Goal: Task Accomplishment & Management: Complete application form

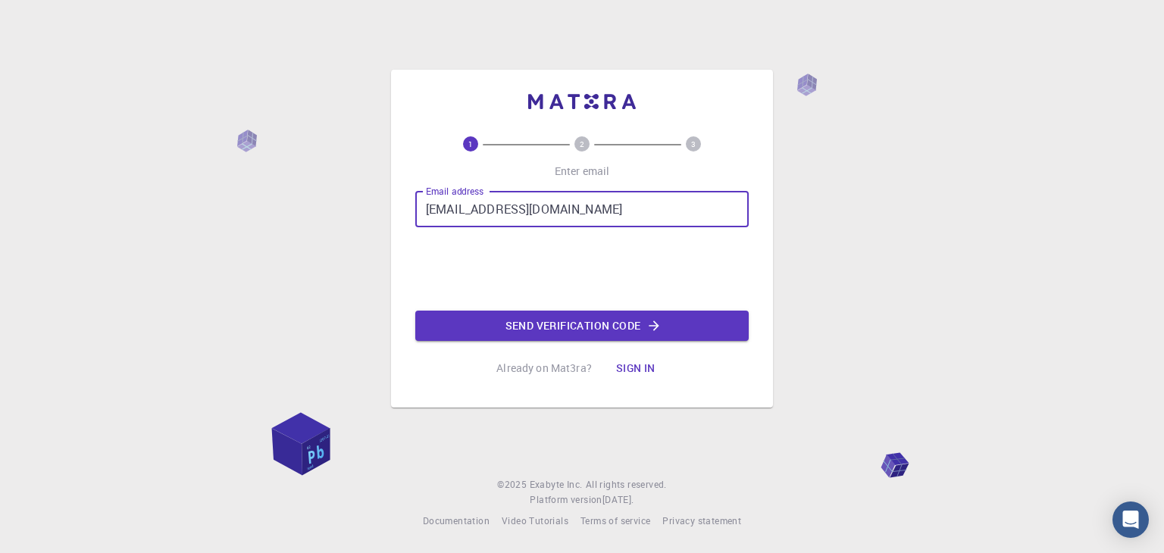
type input "[EMAIL_ADDRESS][DOMAIN_NAME]"
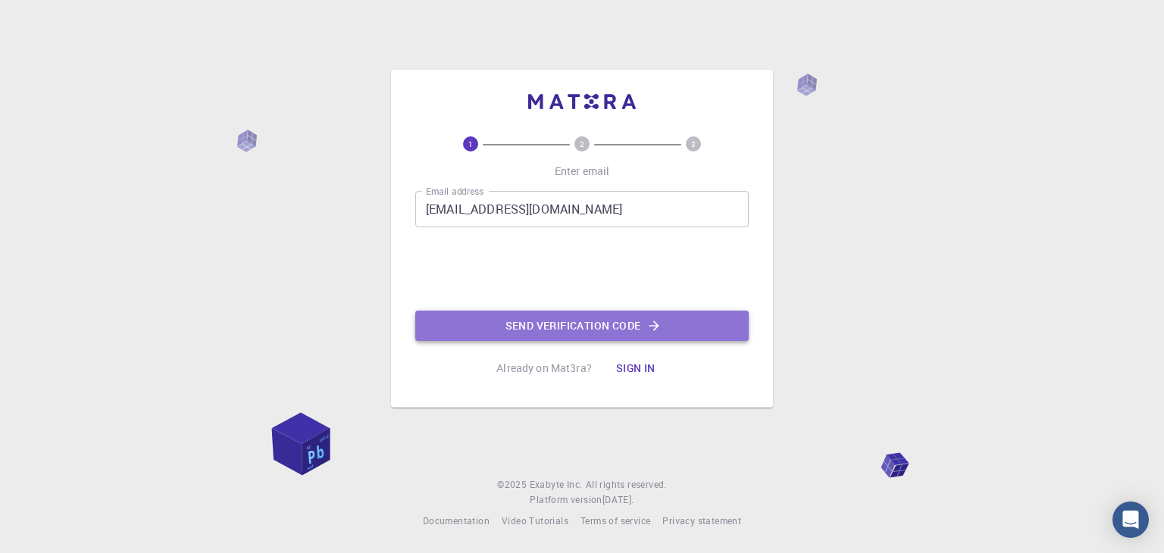
click at [649, 327] on icon "button" at bounding box center [653, 325] width 15 height 15
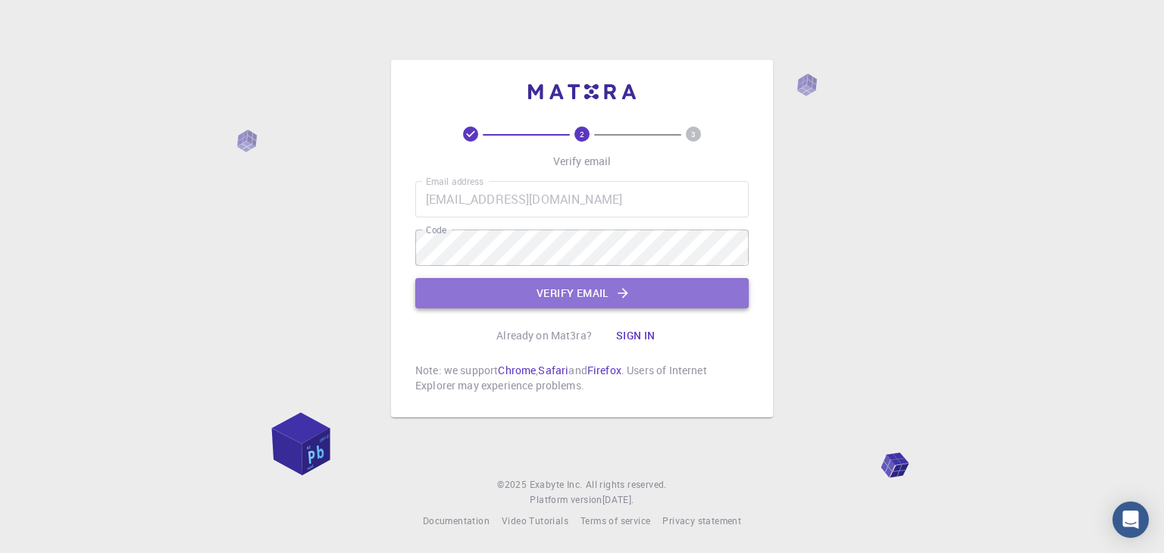
click at [580, 289] on button "Verify email" at bounding box center [581, 293] width 333 height 30
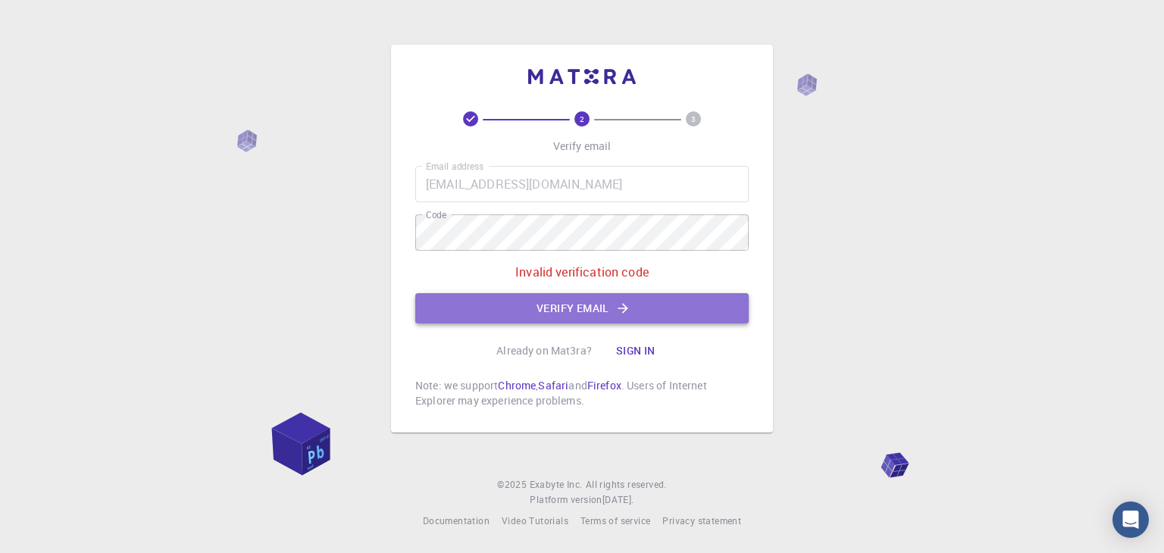
click at [598, 310] on button "Verify email" at bounding box center [581, 308] width 333 height 30
click at [599, 308] on button "Verify email" at bounding box center [581, 308] width 333 height 30
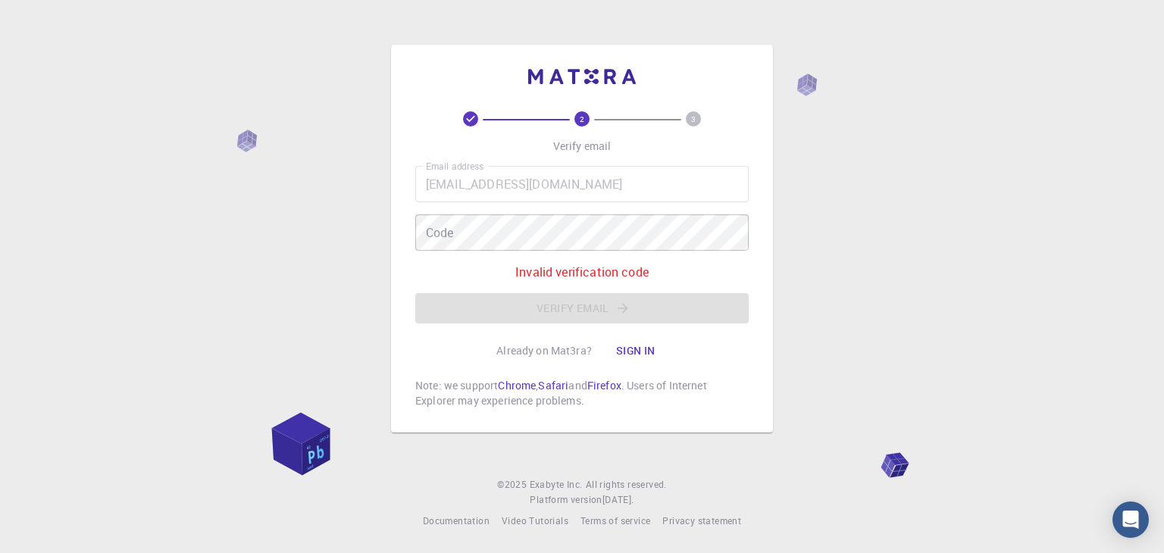
click at [576, 273] on p "Invalid verification code" at bounding box center [581, 272] width 133 height 18
click at [785, 286] on div "2 3 Verify email Email address [EMAIL_ADDRESS][DOMAIN_NAME] Email address Code …" at bounding box center [582, 276] width 1164 height 553
click at [645, 350] on button "Sign in" at bounding box center [636, 351] width 64 height 30
